Goal: Transaction & Acquisition: Subscribe to service/newsletter

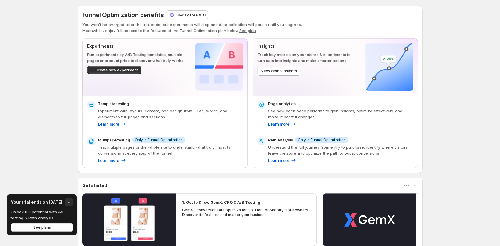
click at [246, 30] on button "See plan" at bounding box center [247, 30] width 16 height 5
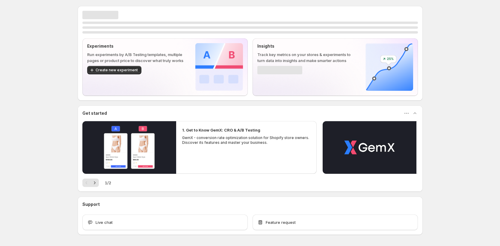
scroll to position [1, 0]
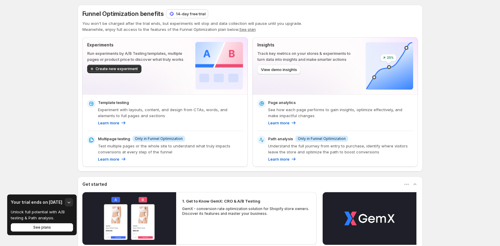
click at [205, 16] on p "14-day free trial" at bounding box center [191, 14] width 30 height 6
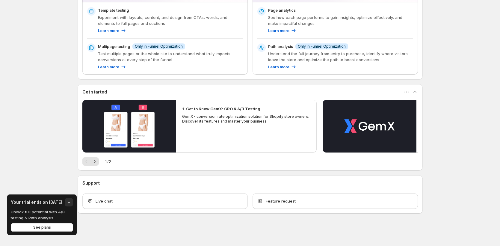
scroll to position [0, 0]
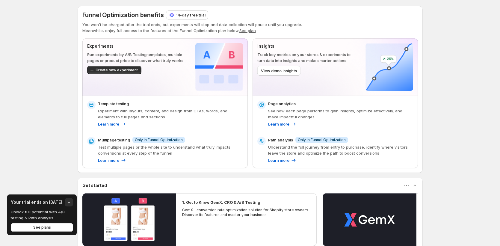
click at [247, 31] on button "See plan" at bounding box center [247, 30] width 16 height 5
